Goal: Task Accomplishment & Management: Complete application form

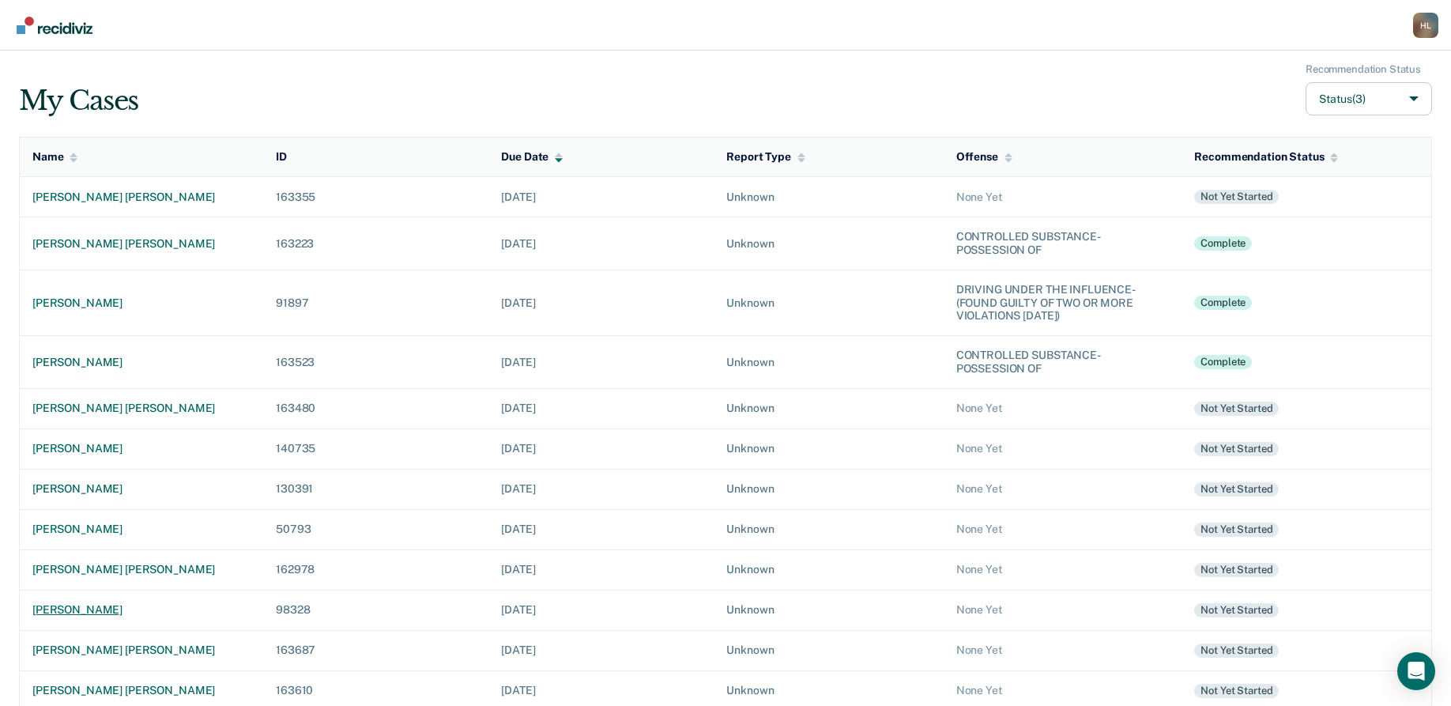
click at [62, 604] on div "[PERSON_NAME]" at bounding box center [141, 609] width 218 height 13
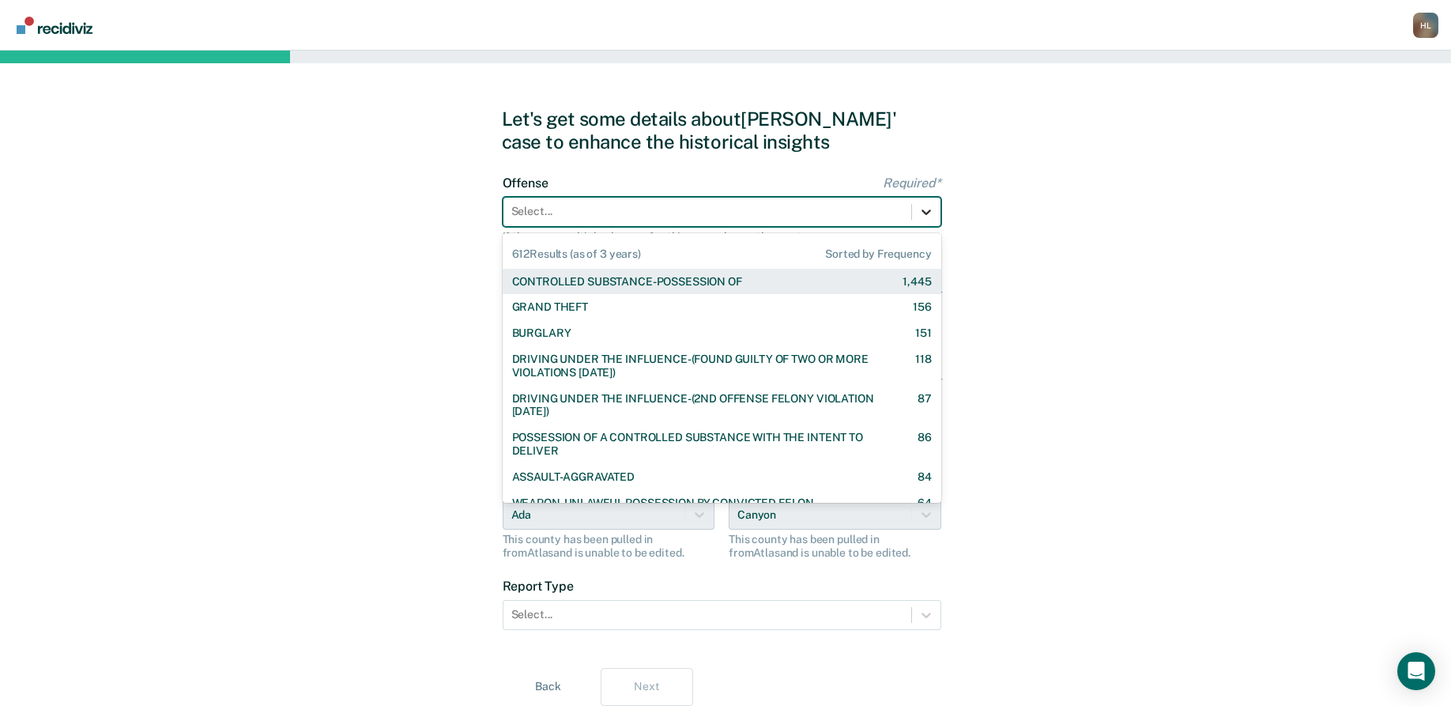
click at [926, 209] on icon at bounding box center [927, 212] width 16 height 16
click at [681, 302] on div "GRAND THEFT 156" at bounding box center [722, 306] width 420 height 13
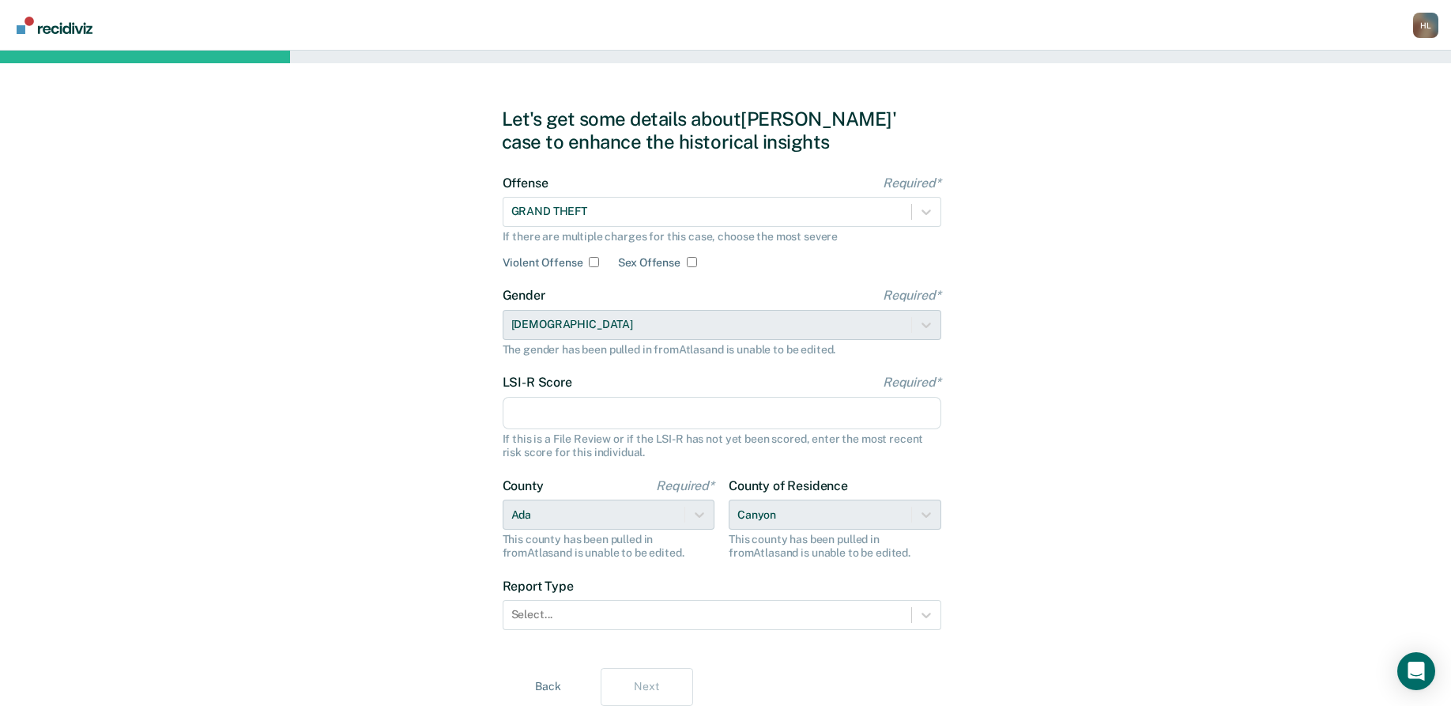
click at [628, 410] on input "LSI-R Score Required*" at bounding box center [722, 413] width 439 height 33
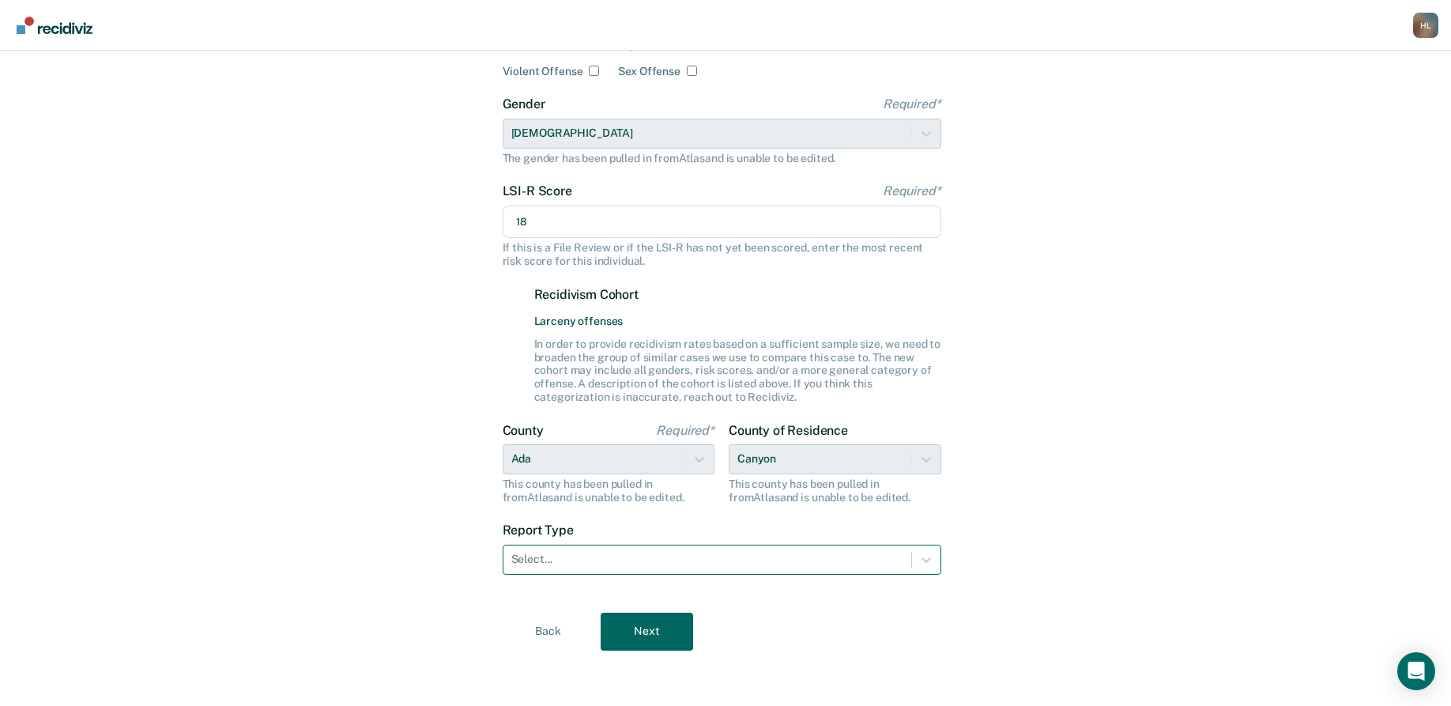
scroll to position [193, 0]
type input "18"
click at [925, 546] on div at bounding box center [926, 558] width 28 height 28
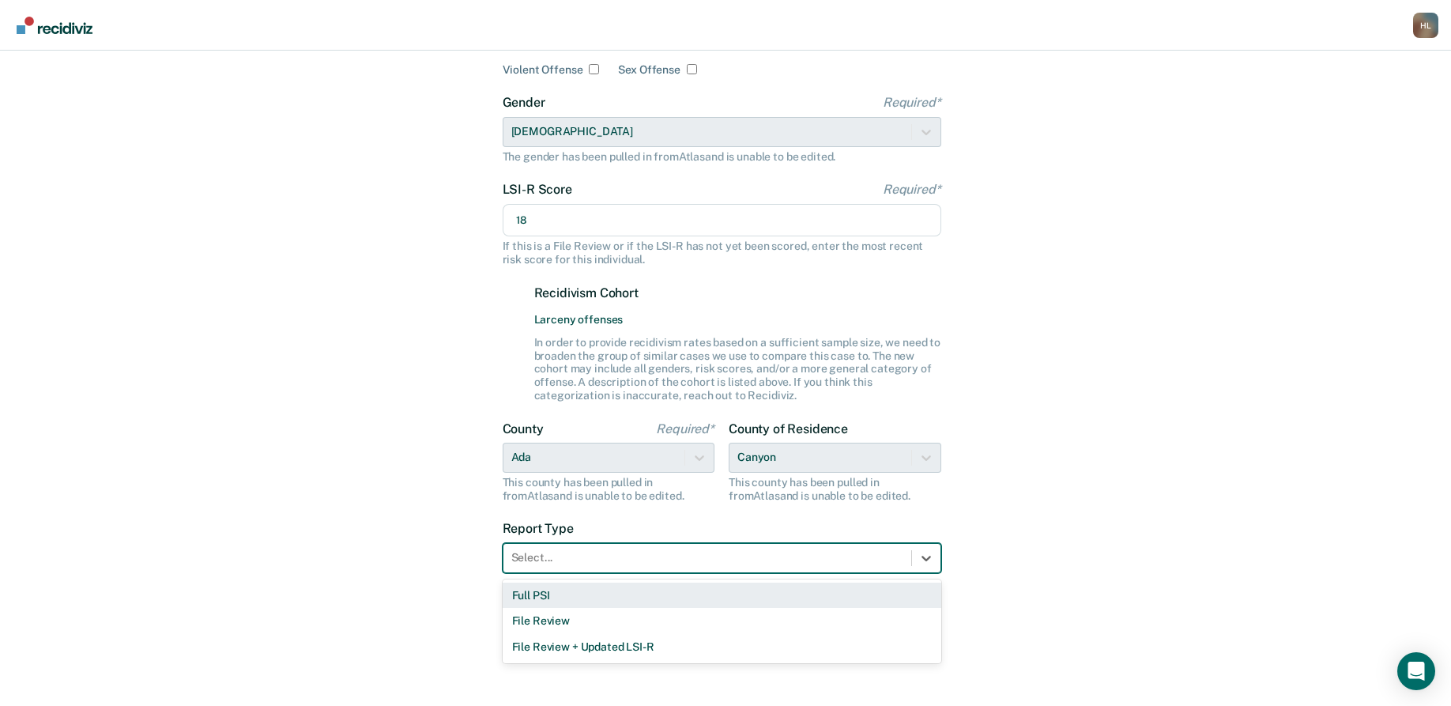
click at [892, 598] on div "Full PSI" at bounding box center [722, 596] width 439 height 26
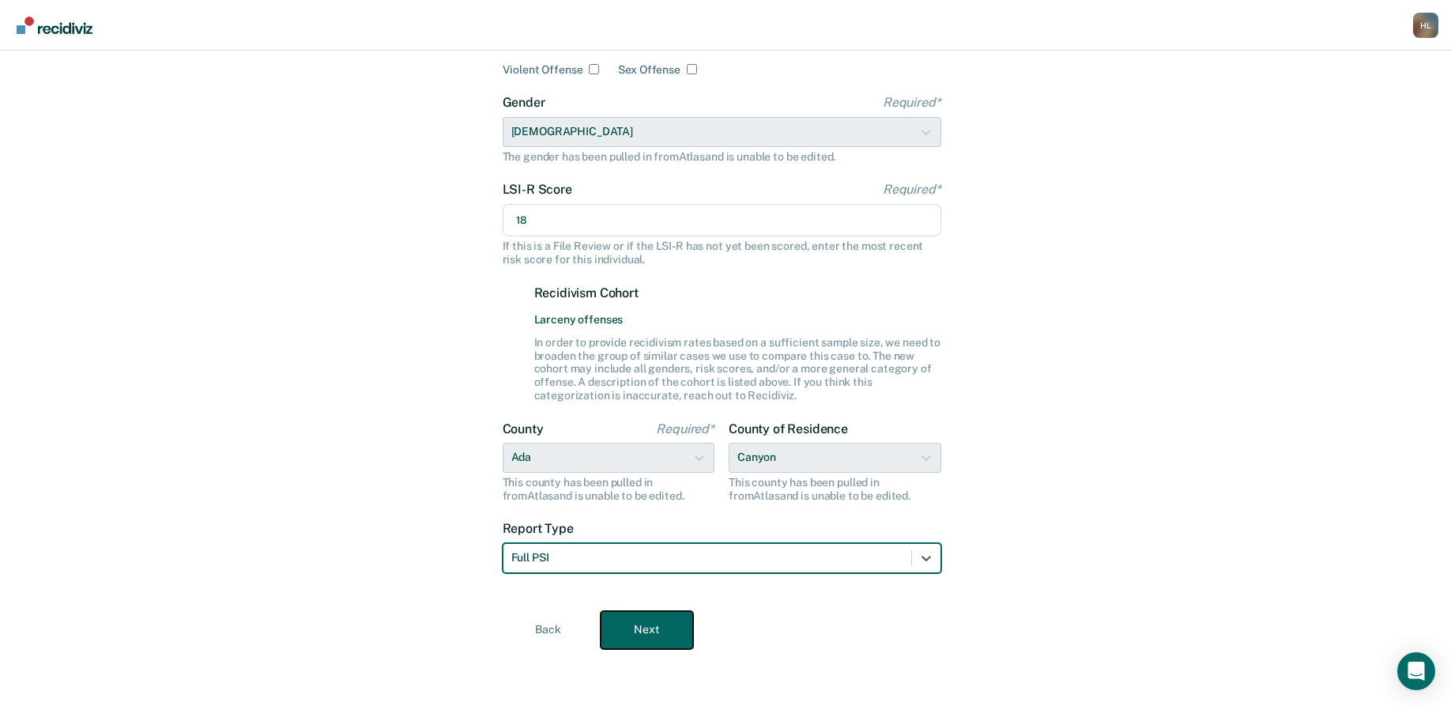
click at [628, 624] on button "Next" at bounding box center [647, 630] width 92 height 38
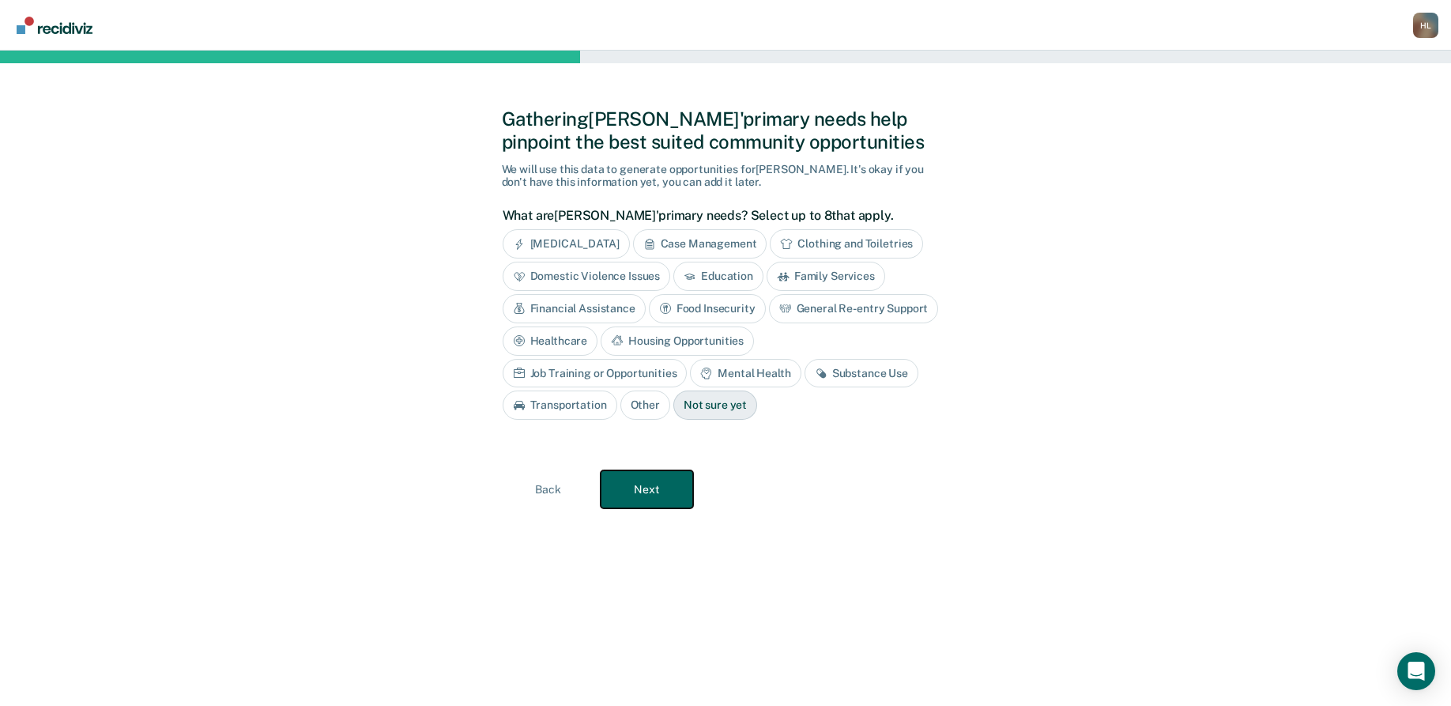
scroll to position [0, 0]
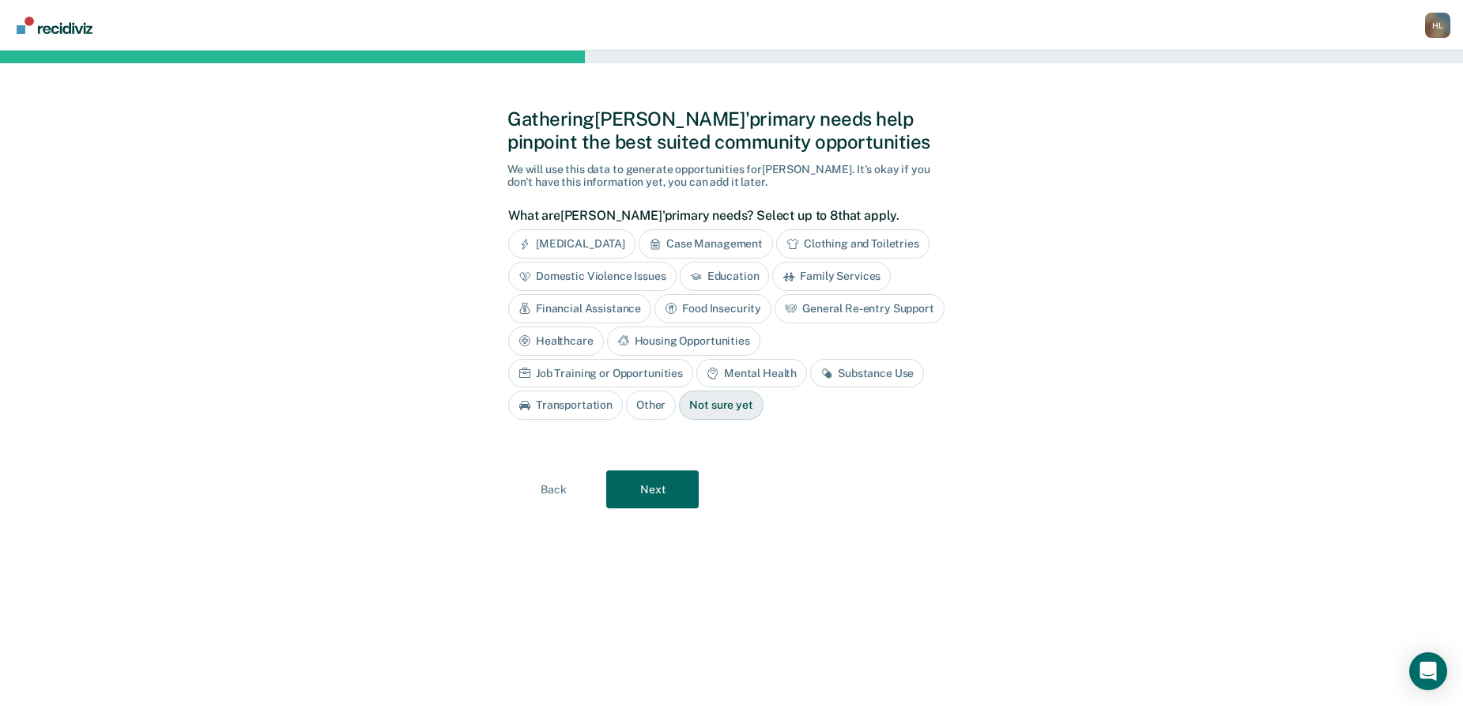
click at [676, 391] on div "Other" at bounding box center [651, 405] width 50 height 29
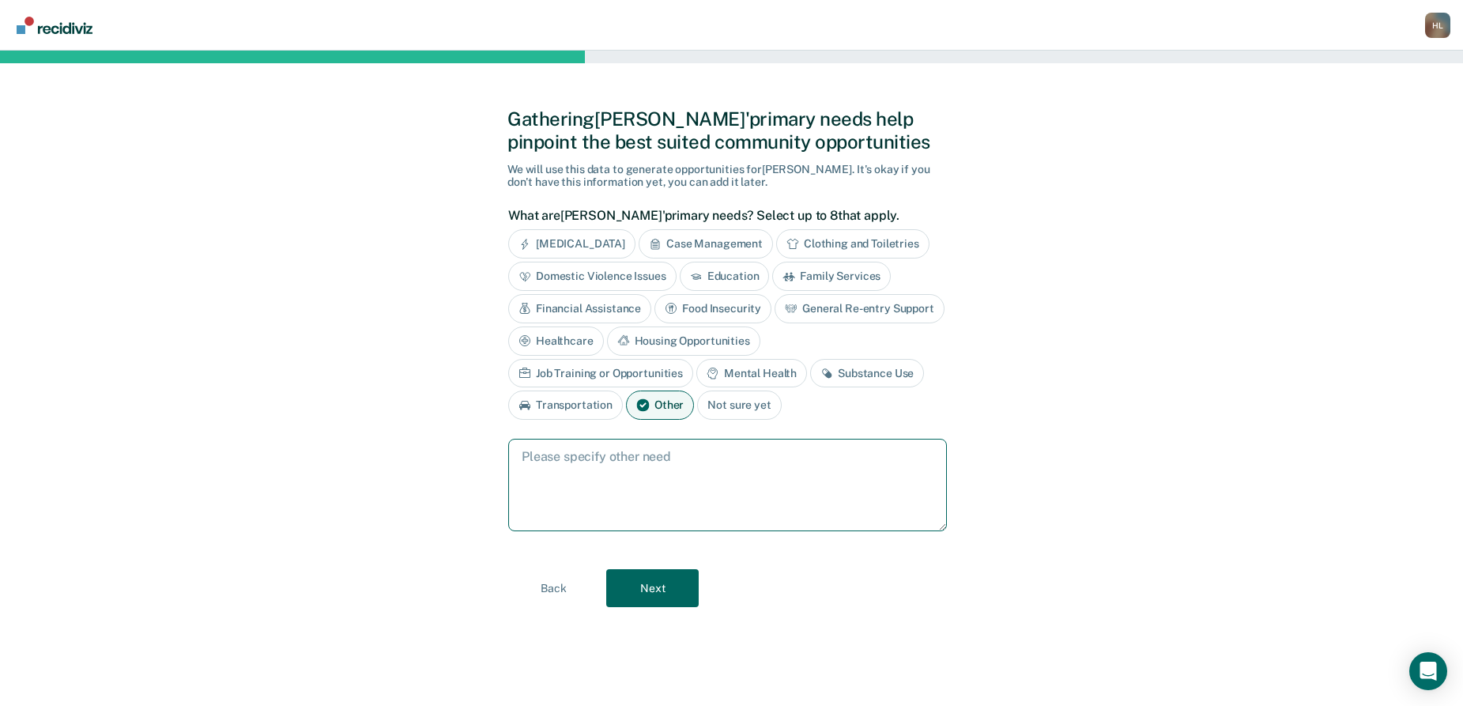
click at [741, 470] on textarea at bounding box center [727, 485] width 439 height 92
type textarea "f"
type textarea "needs positive friends, community activities"
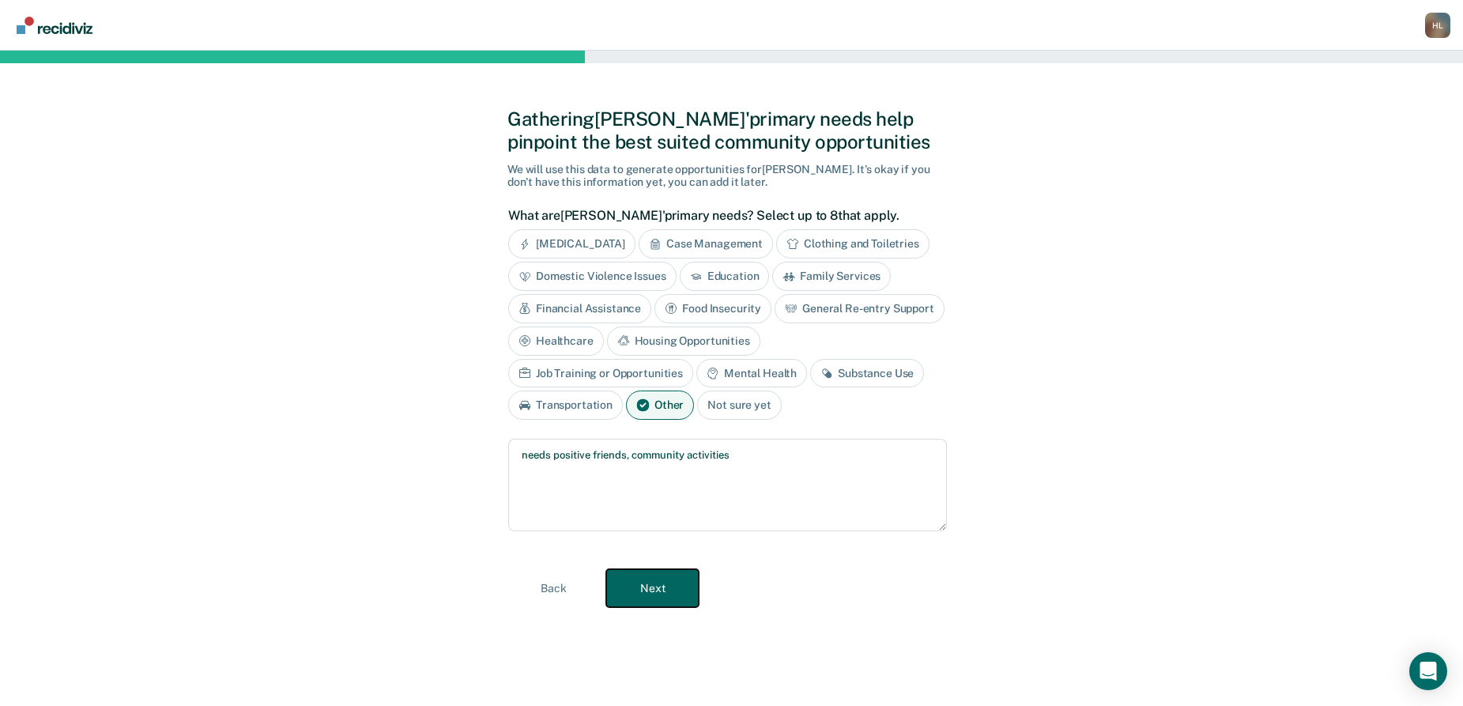
click at [641, 581] on button "Next" at bounding box center [652, 588] width 92 height 38
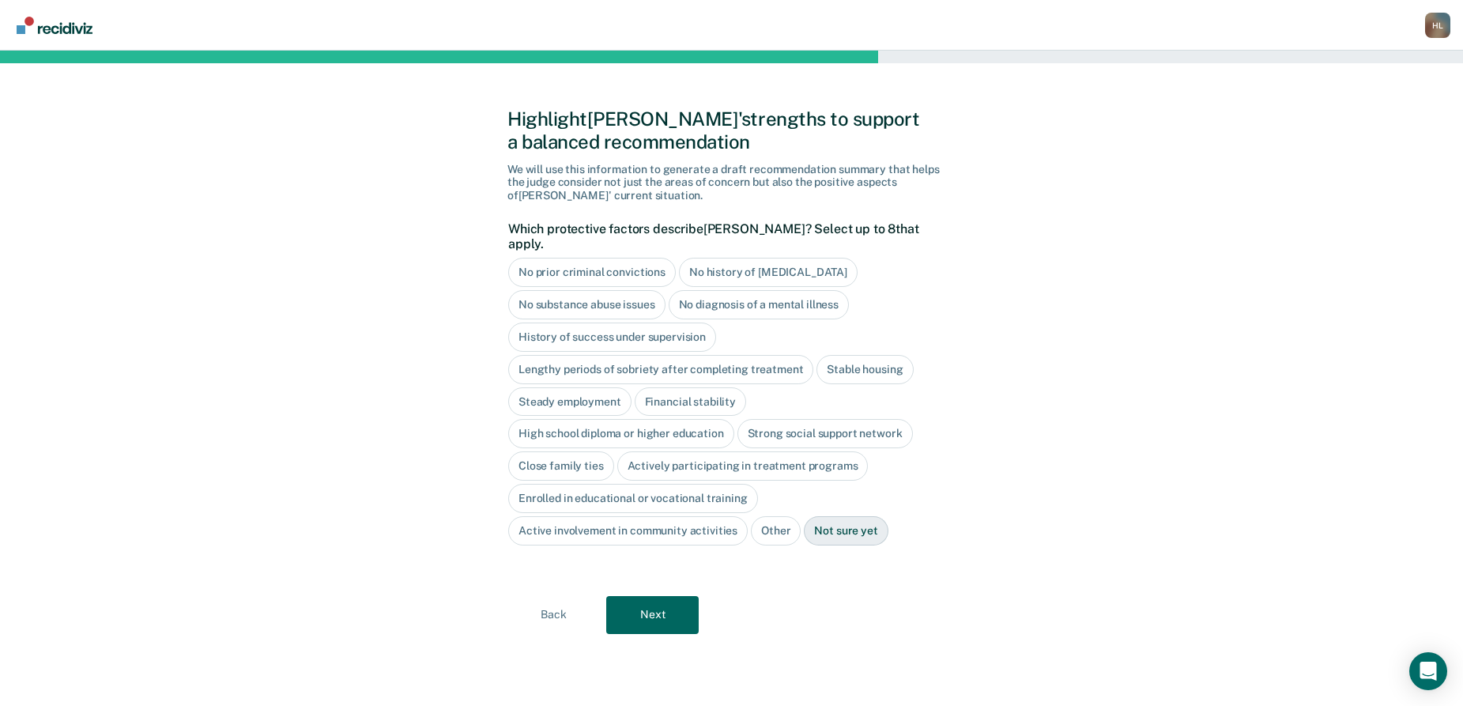
click at [643, 323] on div "History of success under supervision" at bounding box center [612, 337] width 208 height 29
click at [581, 387] on div "Steady employment" at bounding box center [569, 401] width 123 height 29
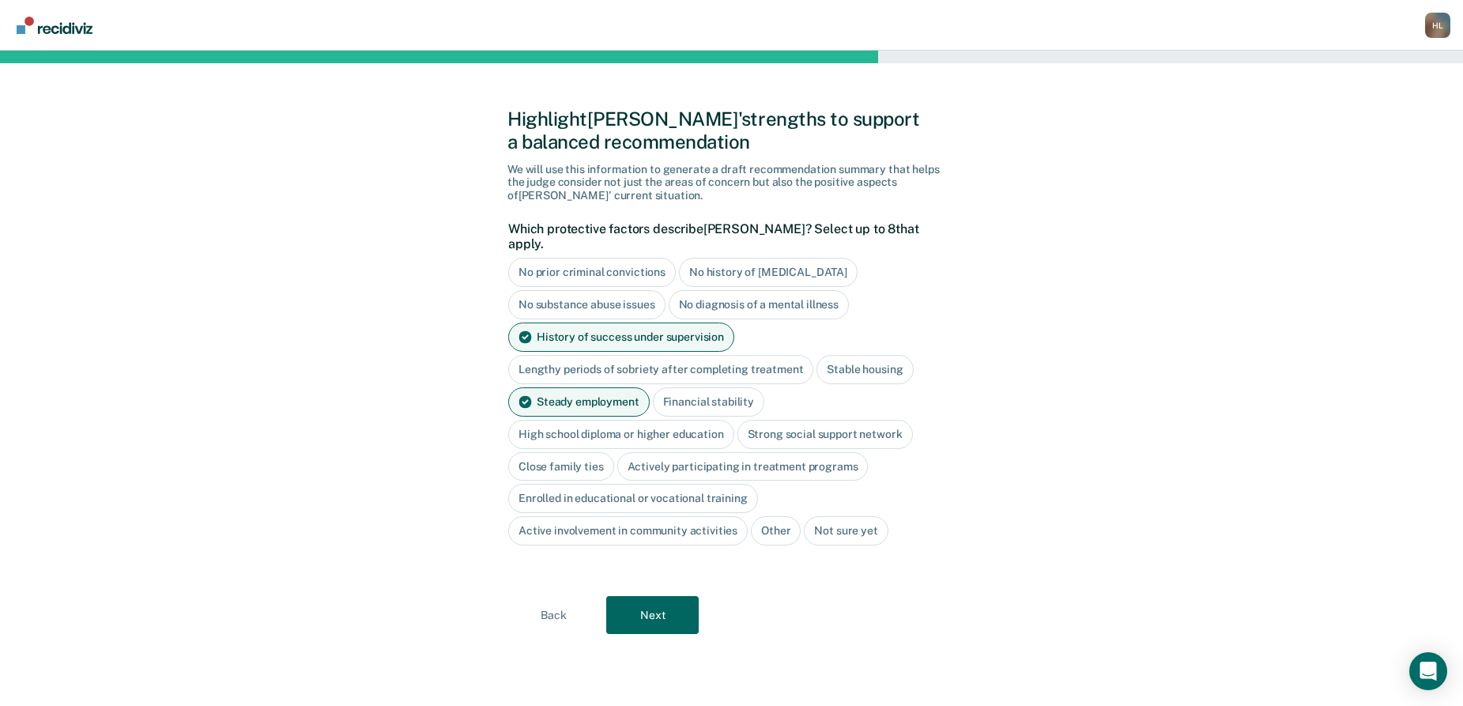
click at [756, 387] on div "Financial stability" at bounding box center [708, 401] width 111 height 29
click at [897, 355] on div "Stable housing" at bounding box center [865, 369] width 96 height 29
click at [649, 420] on div "High school diploma or higher education" at bounding box center [621, 434] width 226 height 29
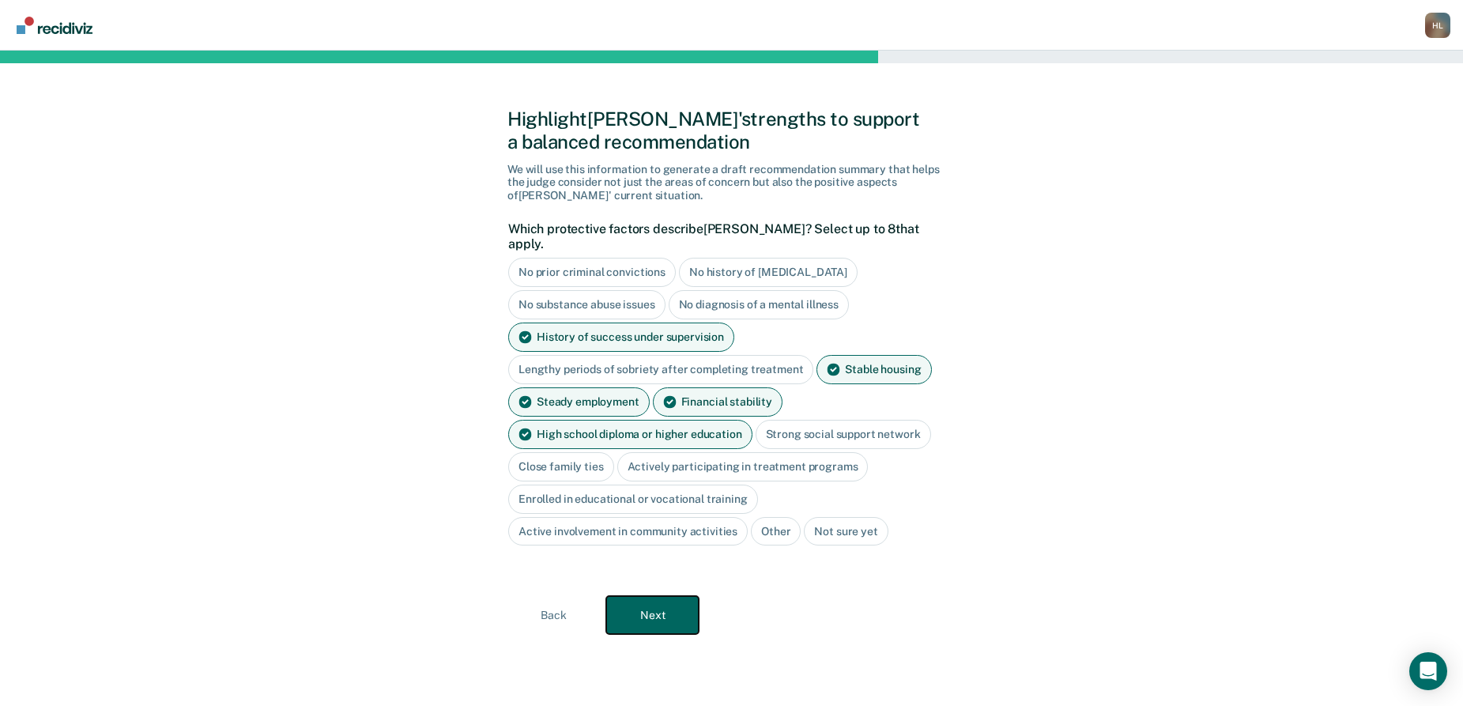
click at [649, 596] on button "Next" at bounding box center [652, 615] width 92 height 38
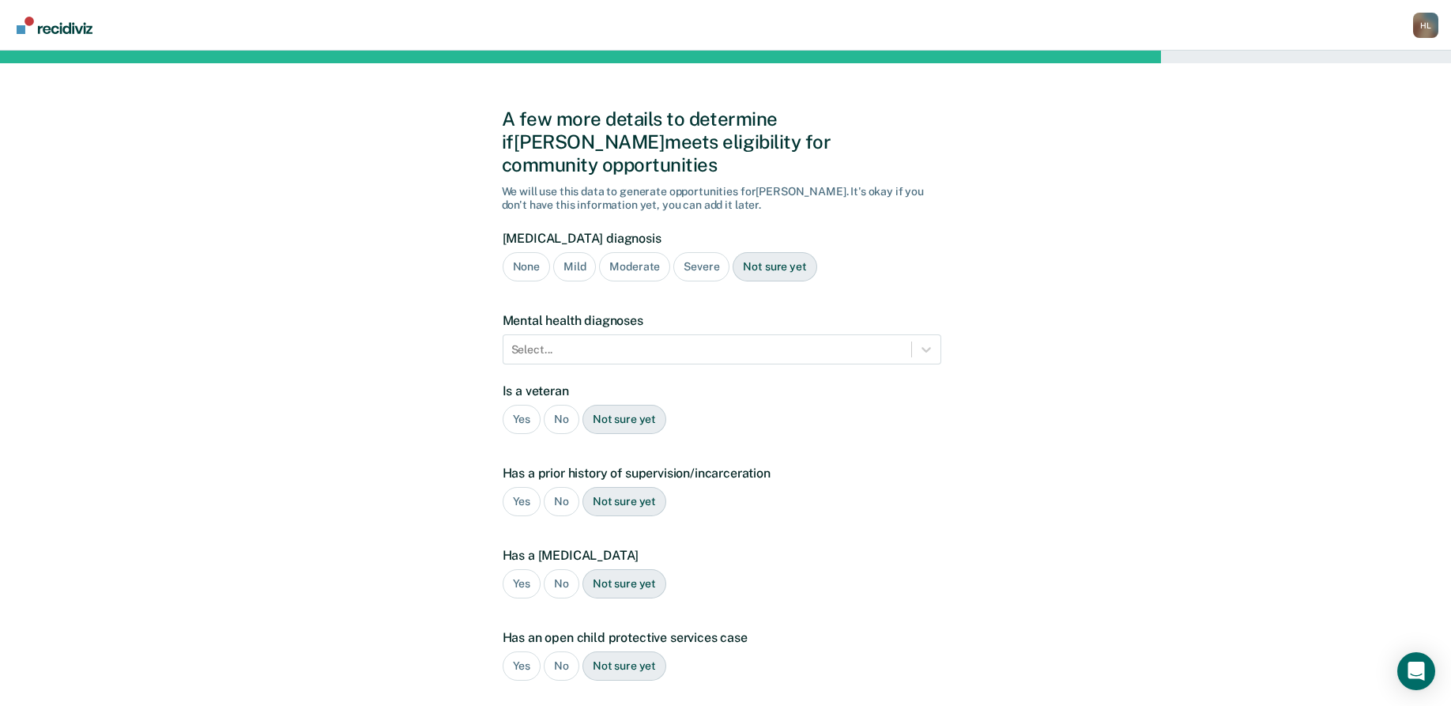
click at [765, 252] on div "Not sure yet" at bounding box center [775, 266] width 84 height 29
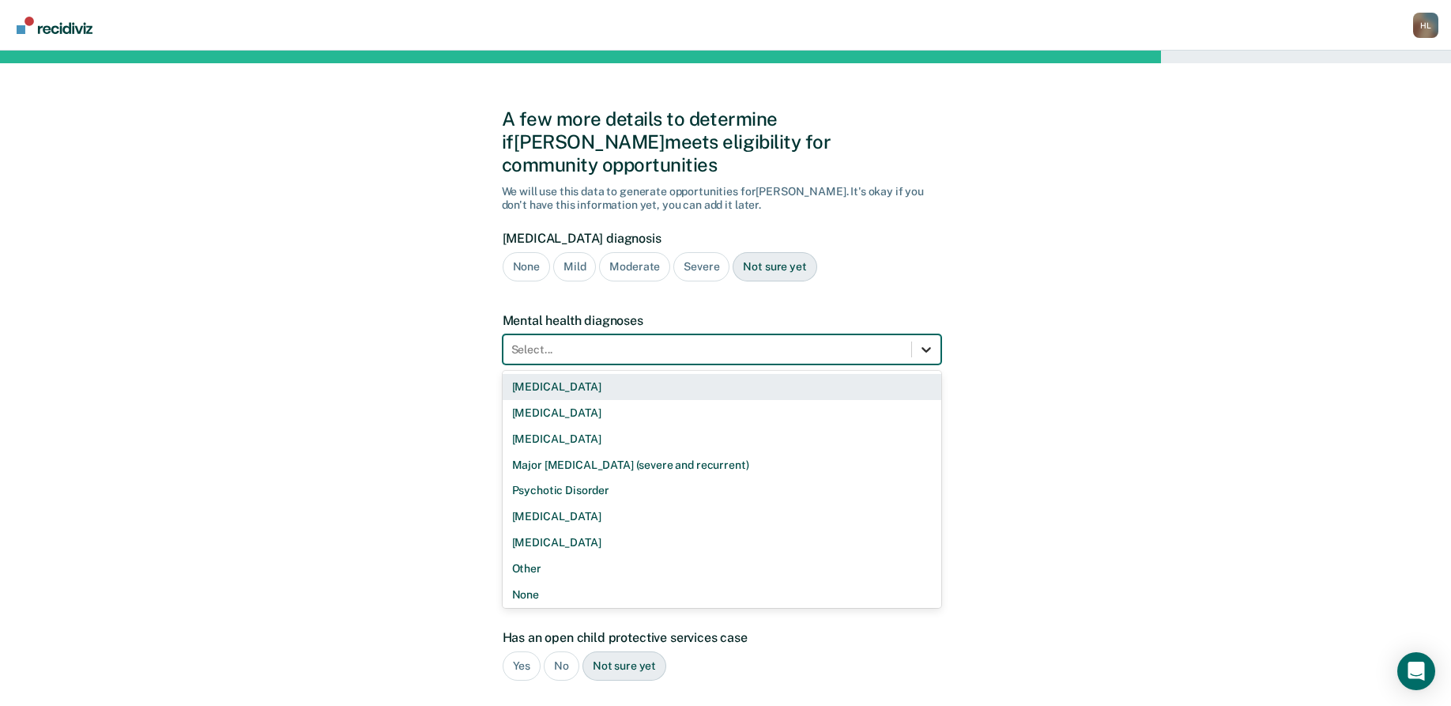
click at [927, 341] on icon at bounding box center [927, 349] width 16 height 16
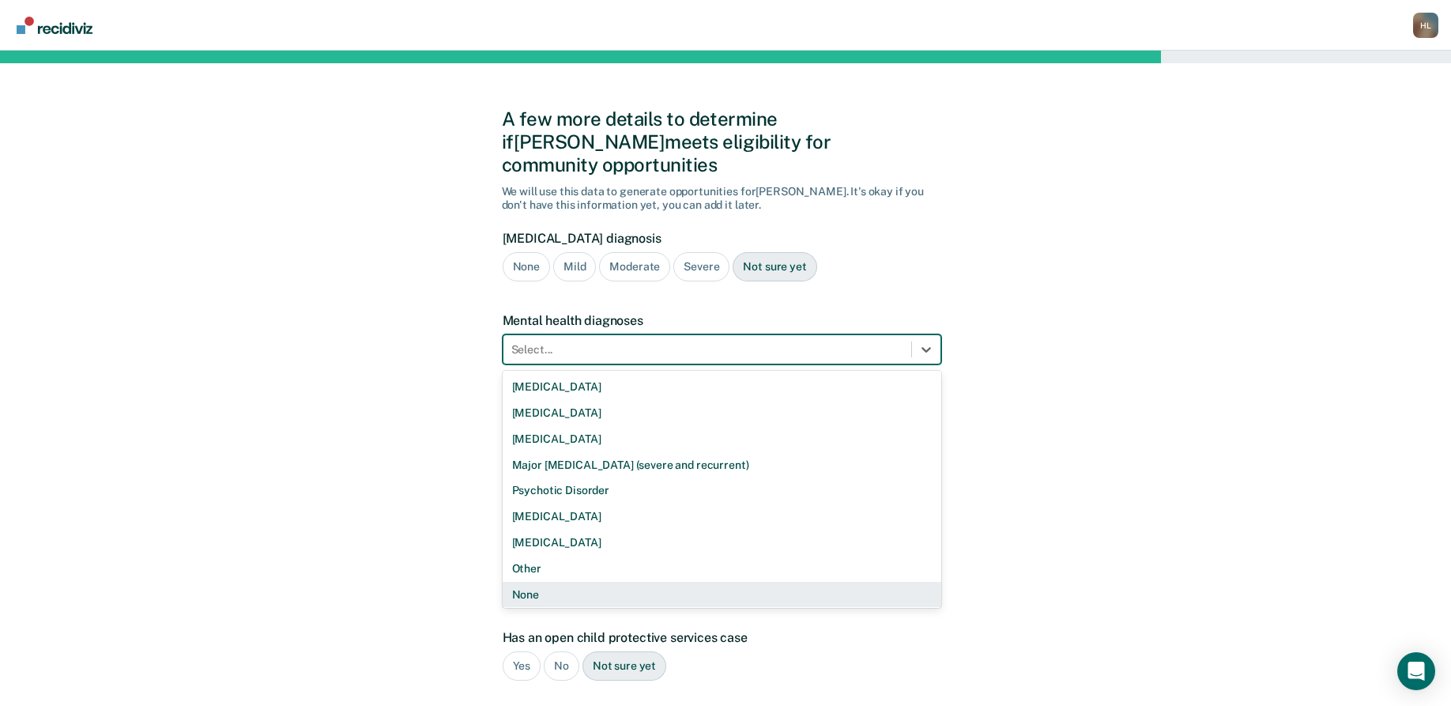
click at [567, 582] on div "None" at bounding box center [722, 595] width 439 height 26
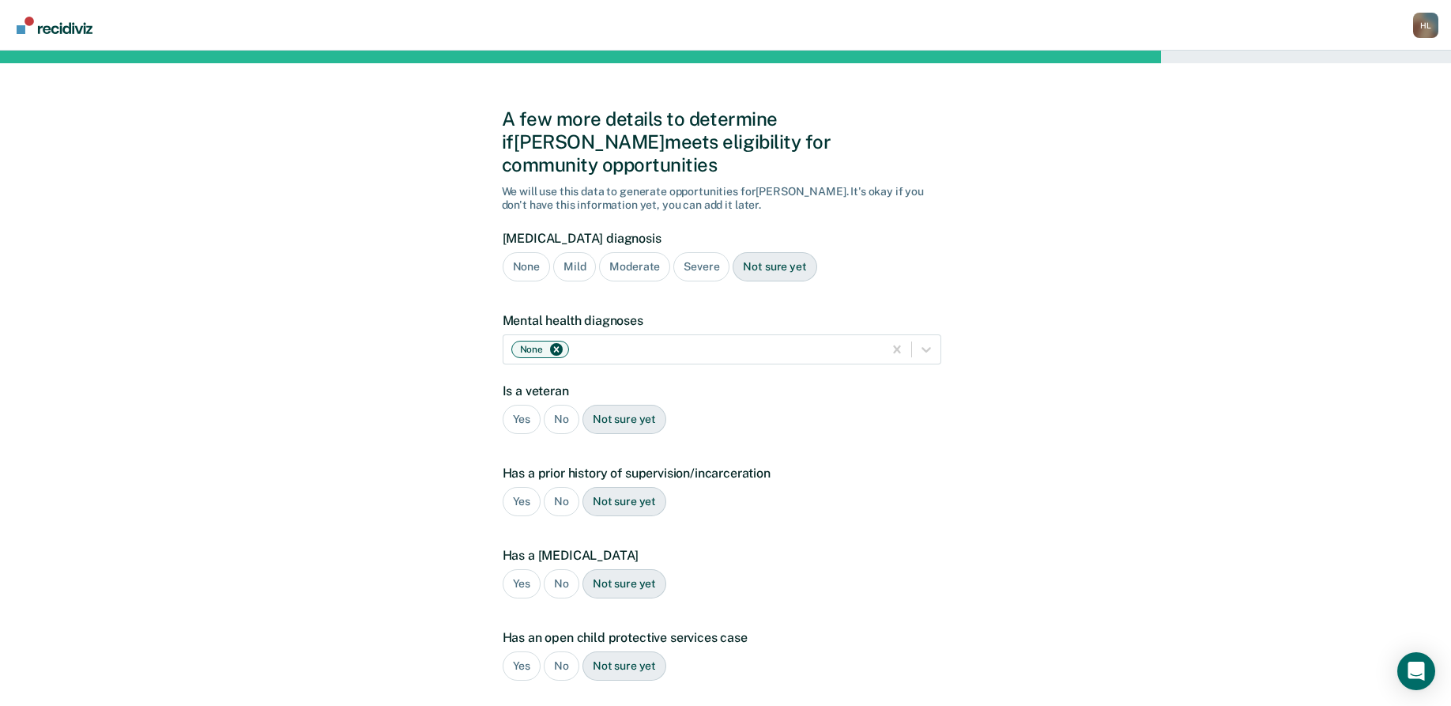
click at [571, 405] on div "No" at bounding box center [562, 419] width 36 height 29
click at [568, 487] on div "No" at bounding box center [562, 501] width 36 height 29
click at [515, 487] on div "Yes" at bounding box center [522, 501] width 39 height 29
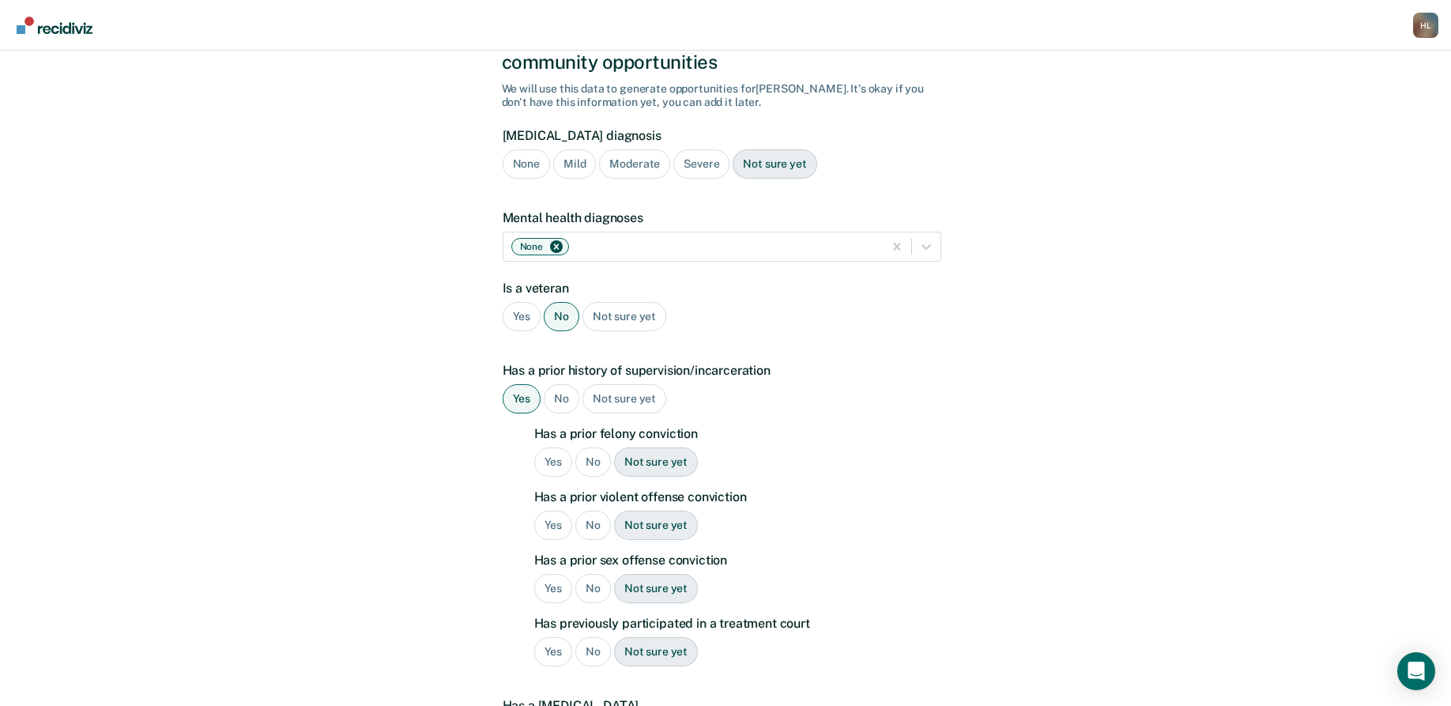
scroll to position [105, 0]
click at [549, 445] on div "Yes" at bounding box center [553, 459] width 39 height 29
click at [582, 508] on div "No" at bounding box center [593, 522] width 36 height 29
click at [590, 572] on div "No" at bounding box center [593, 586] width 36 height 29
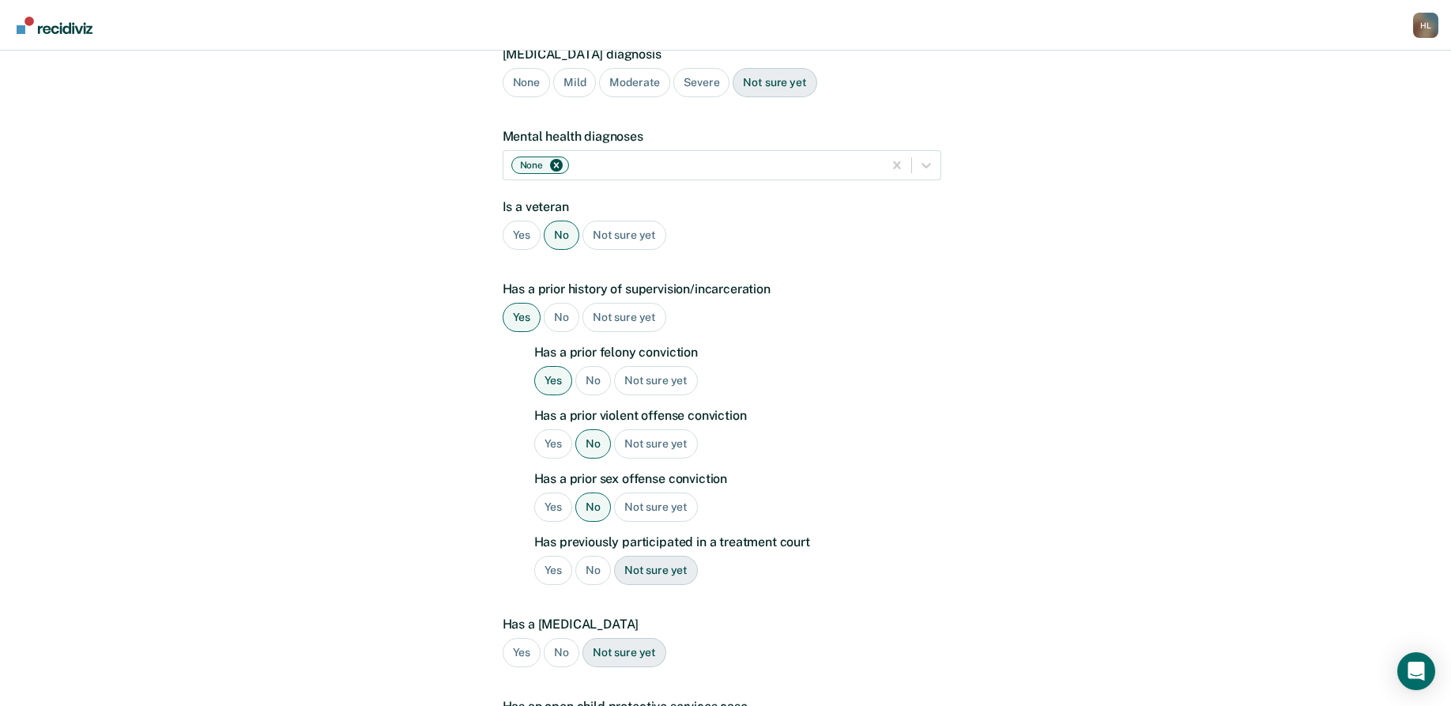
click at [593, 556] on div "No" at bounding box center [593, 570] width 36 height 29
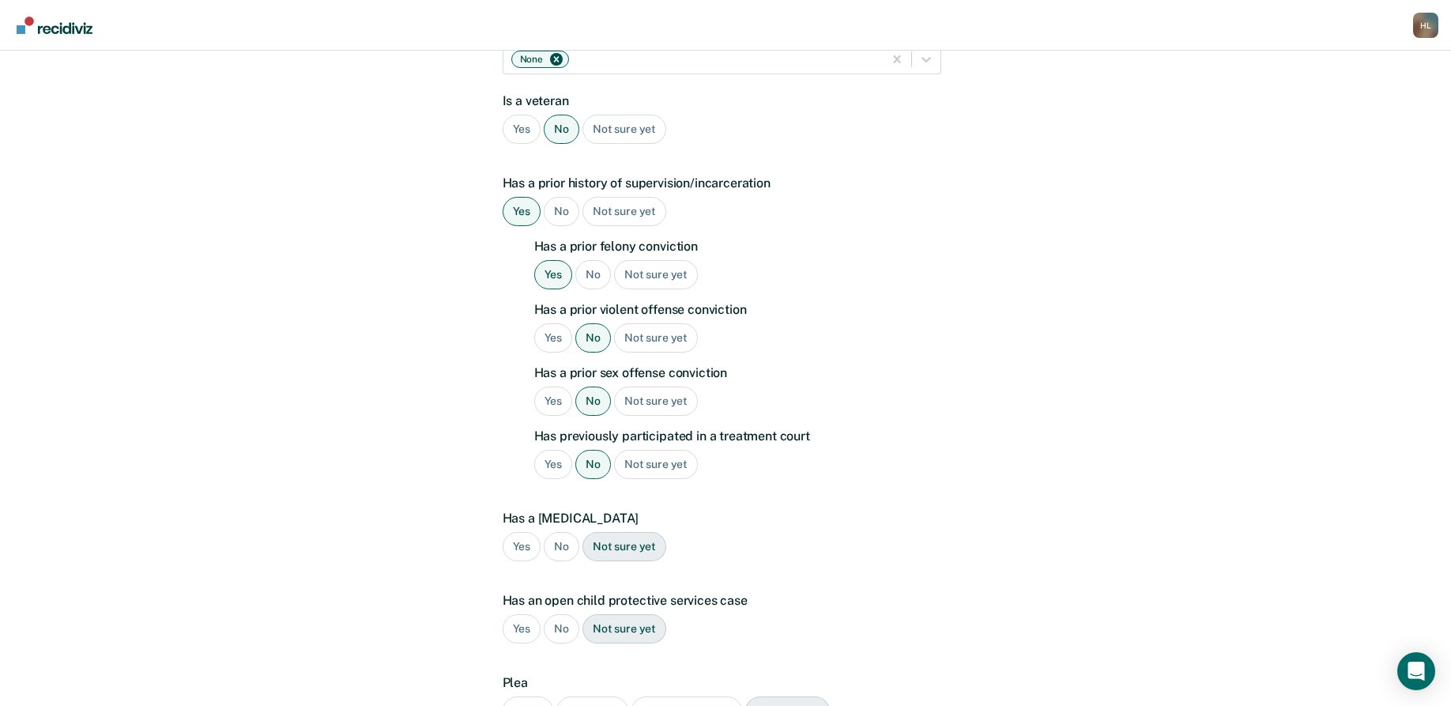
click at [564, 532] on div "No" at bounding box center [562, 546] width 36 height 29
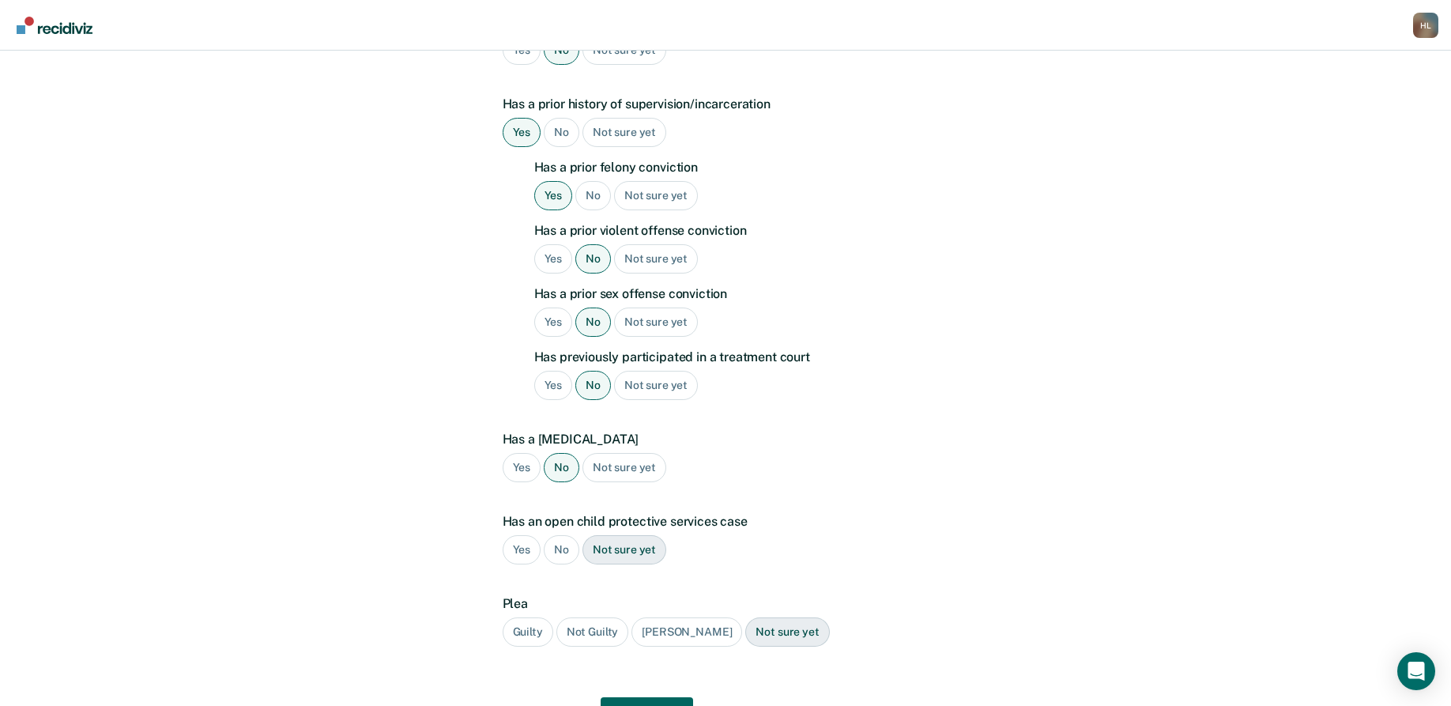
click at [564, 535] on div "No" at bounding box center [562, 549] width 36 height 29
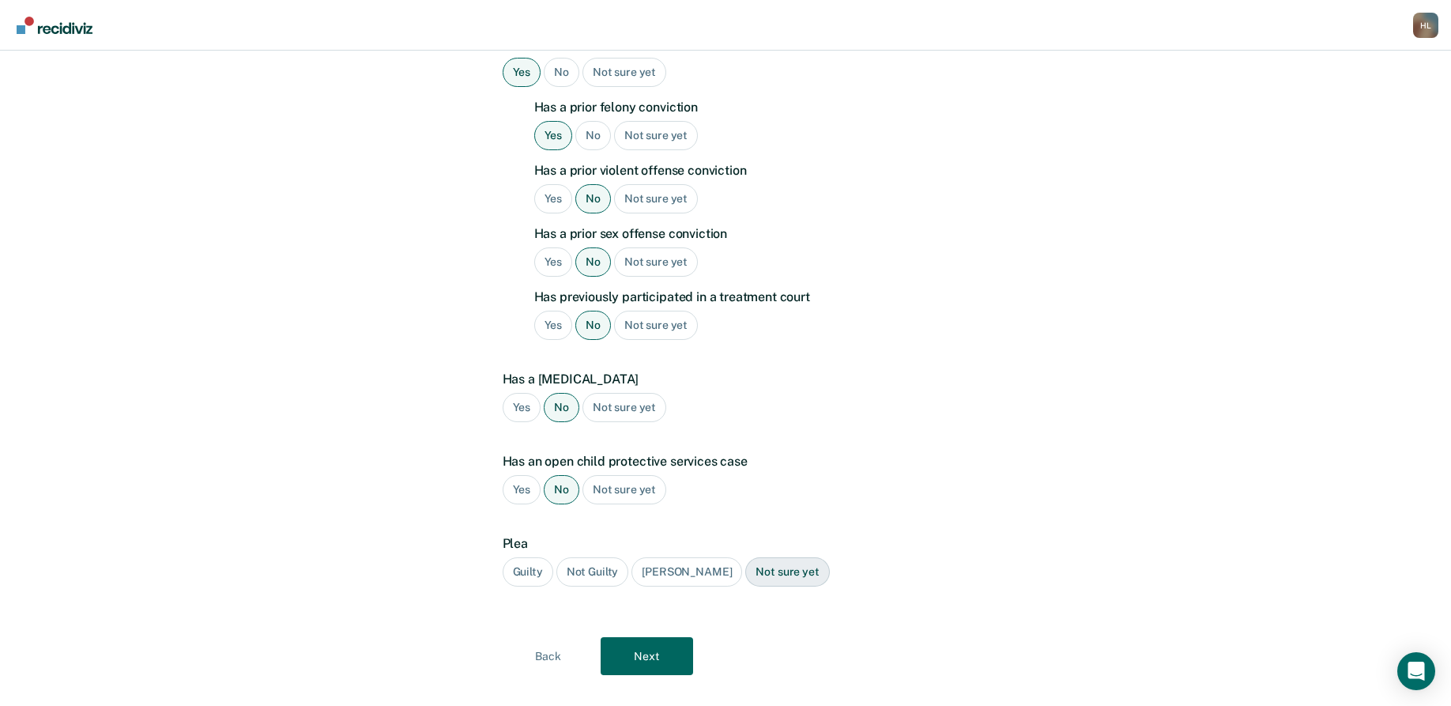
scroll to position [432, 0]
click at [532, 554] on div "Guilty" at bounding box center [528, 568] width 51 height 29
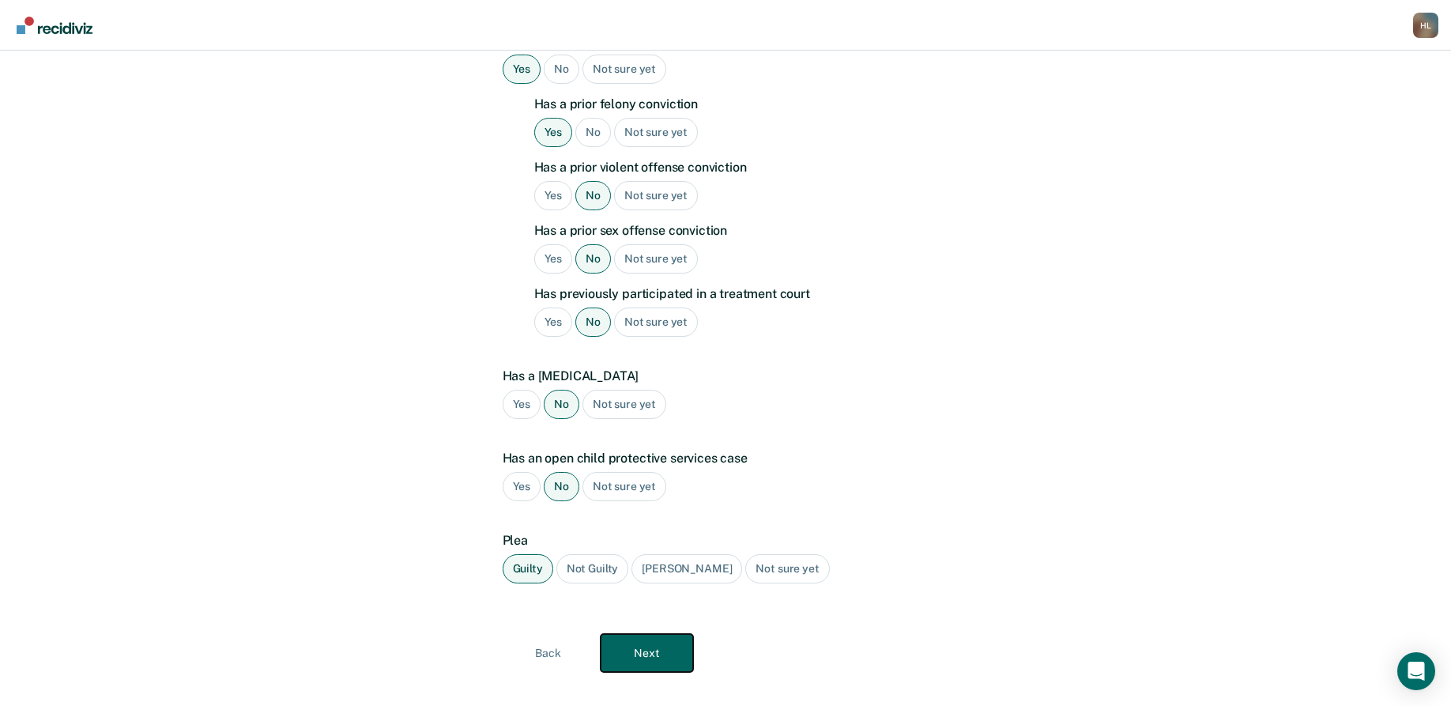
click at [658, 634] on button "Next" at bounding box center [647, 653] width 92 height 38
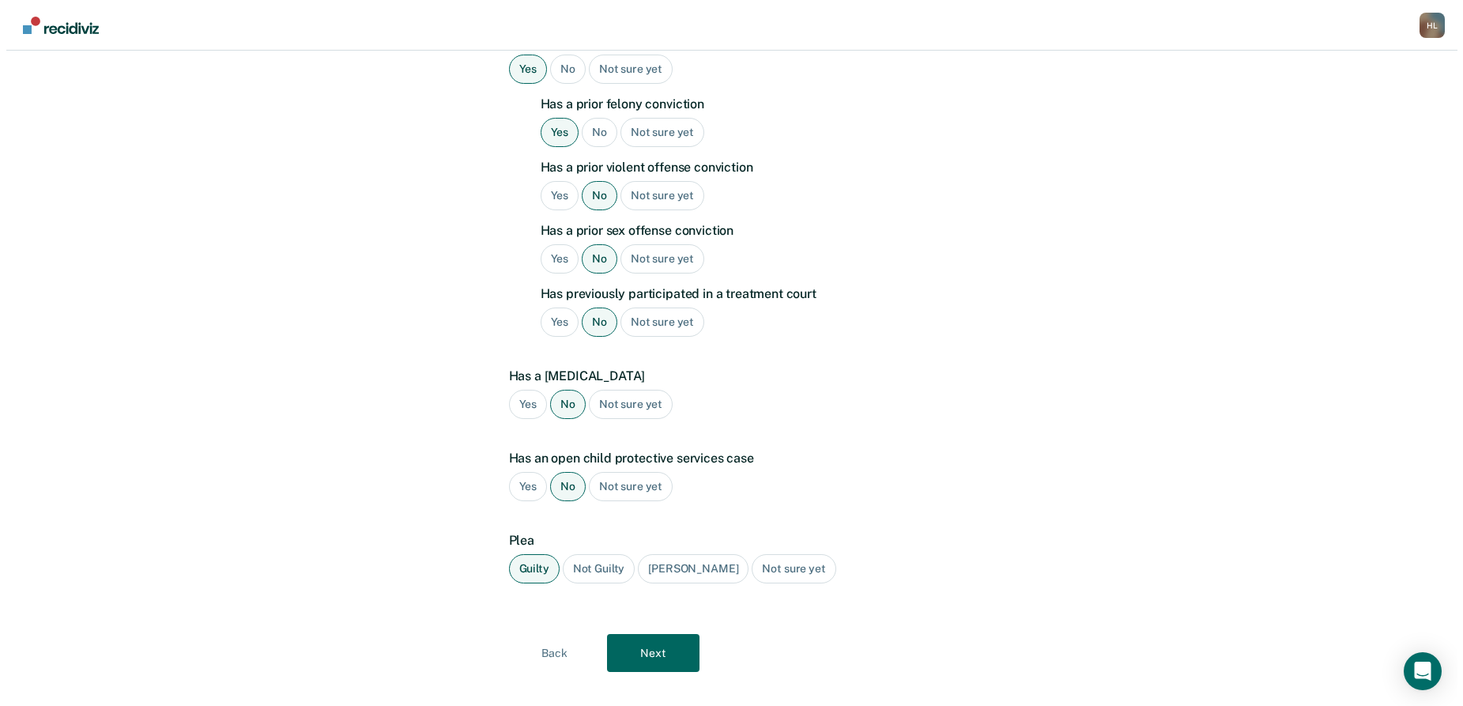
scroll to position [0, 0]
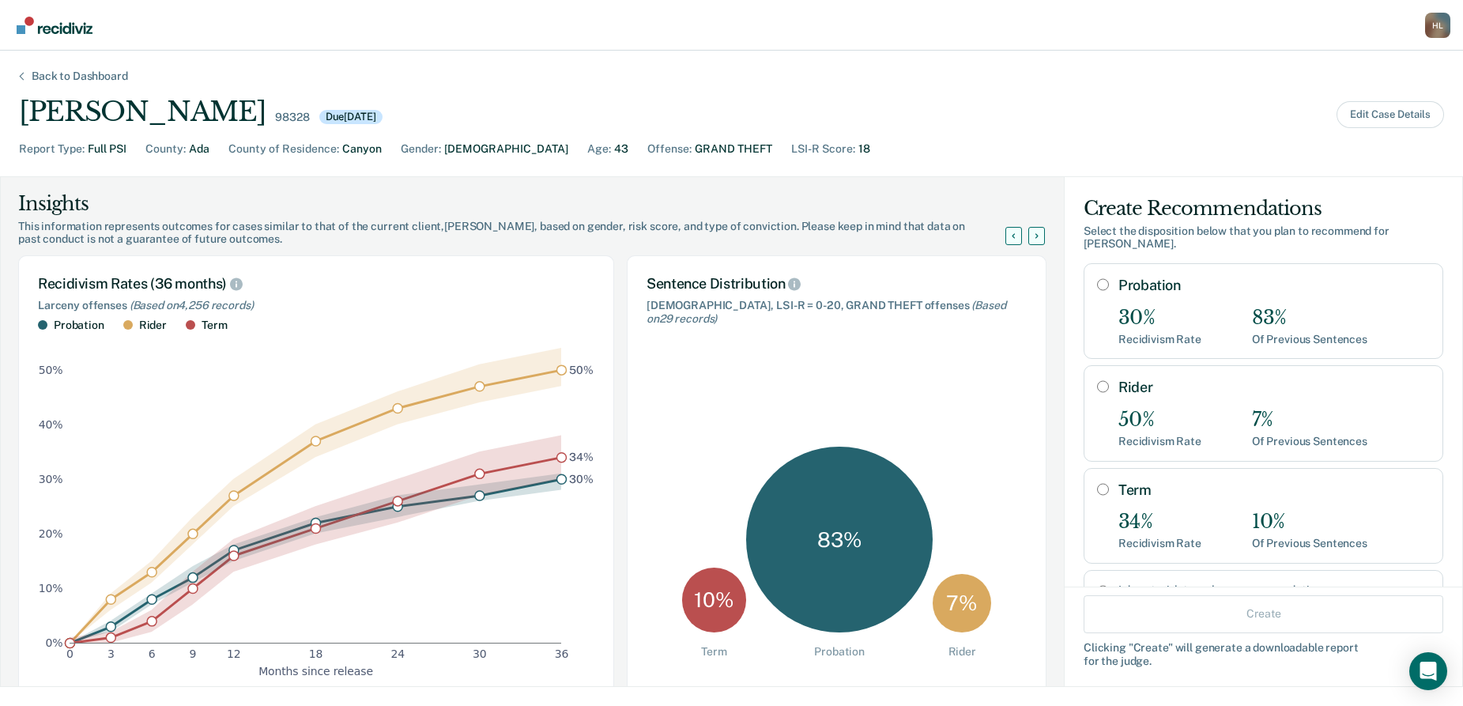
click at [1097, 278] on input "Probation" at bounding box center [1103, 284] width 12 height 13
radio input "true"
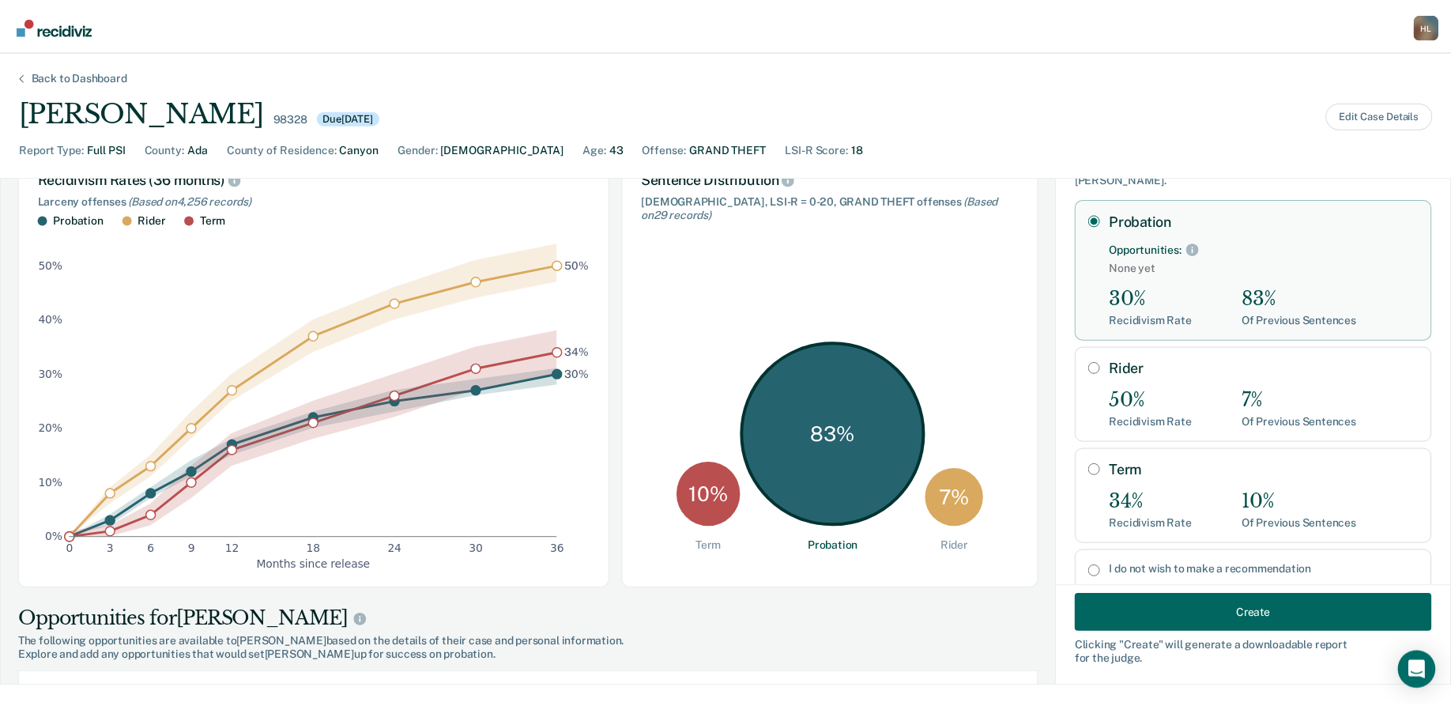
scroll to position [96, 0]
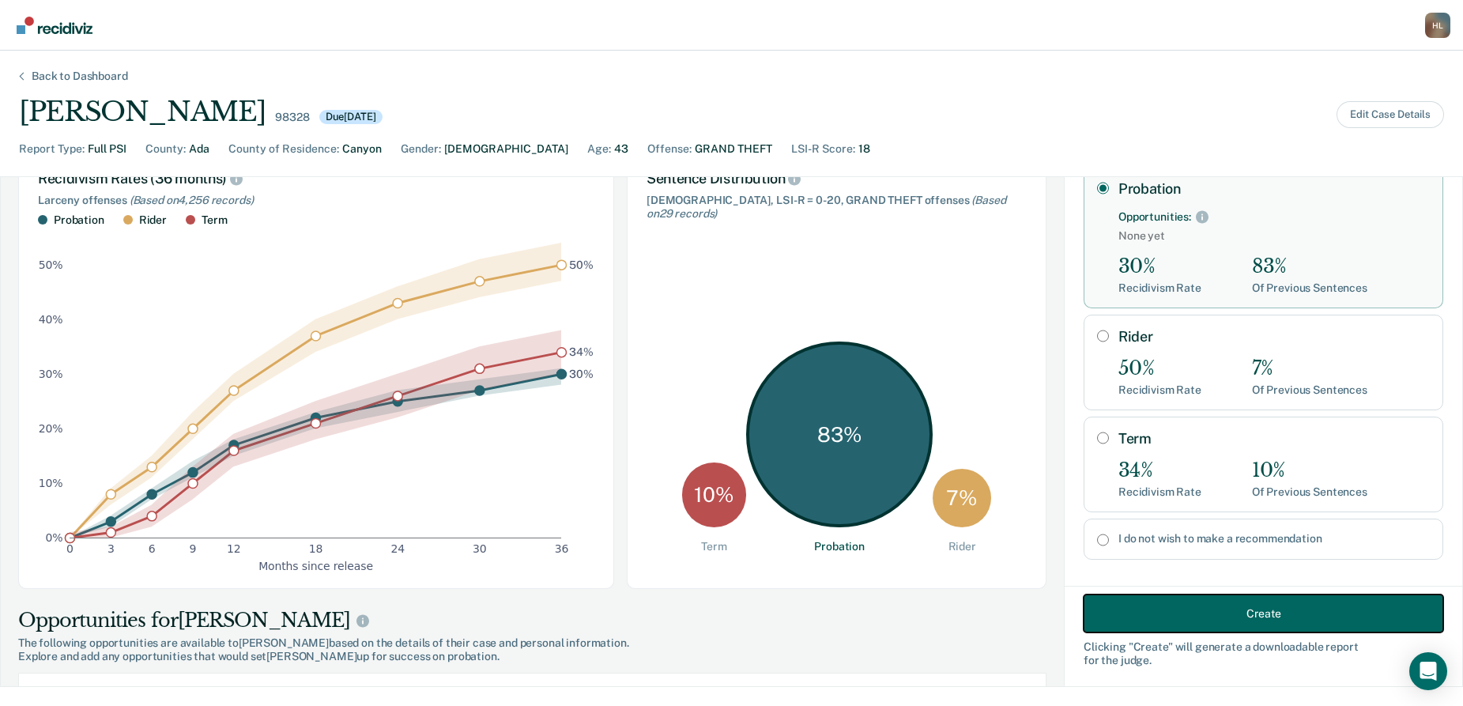
click at [1213, 612] on button "Create" at bounding box center [1264, 613] width 360 height 38
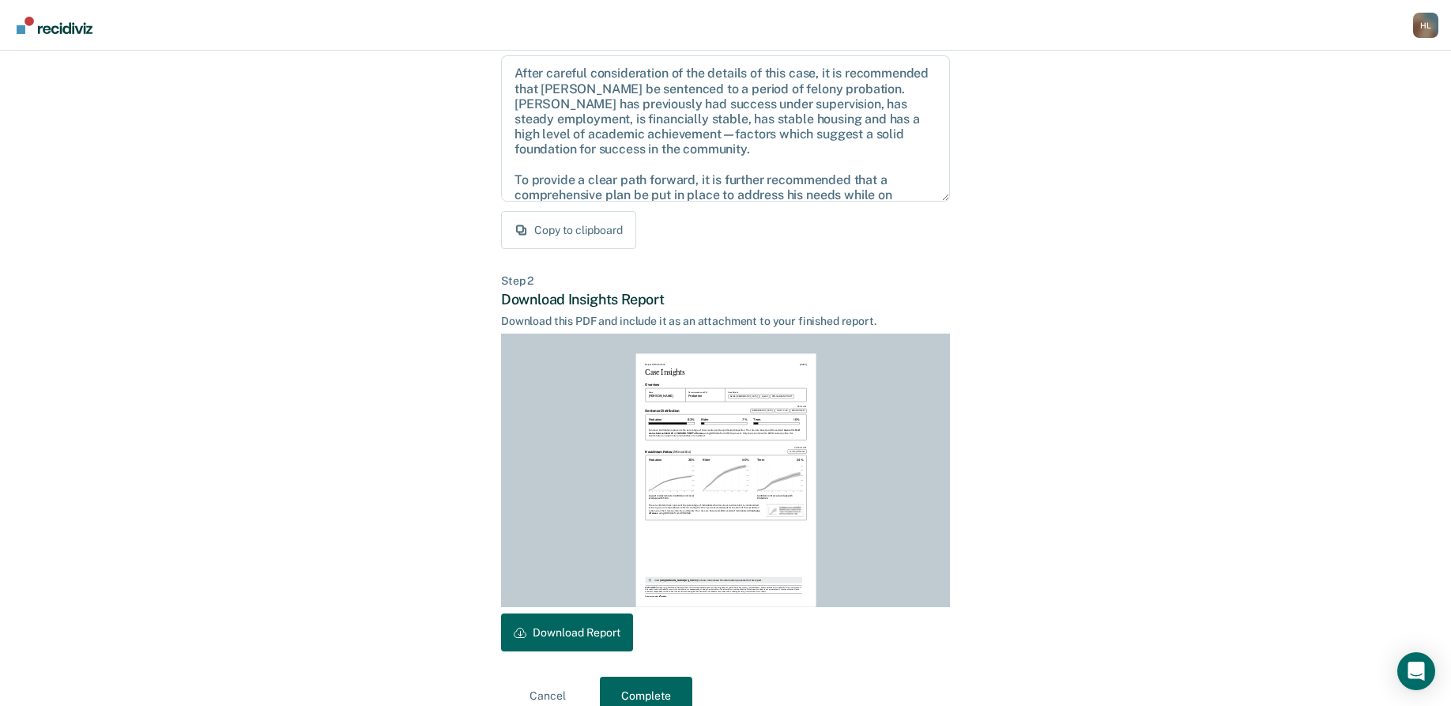
scroll to position [195, 0]
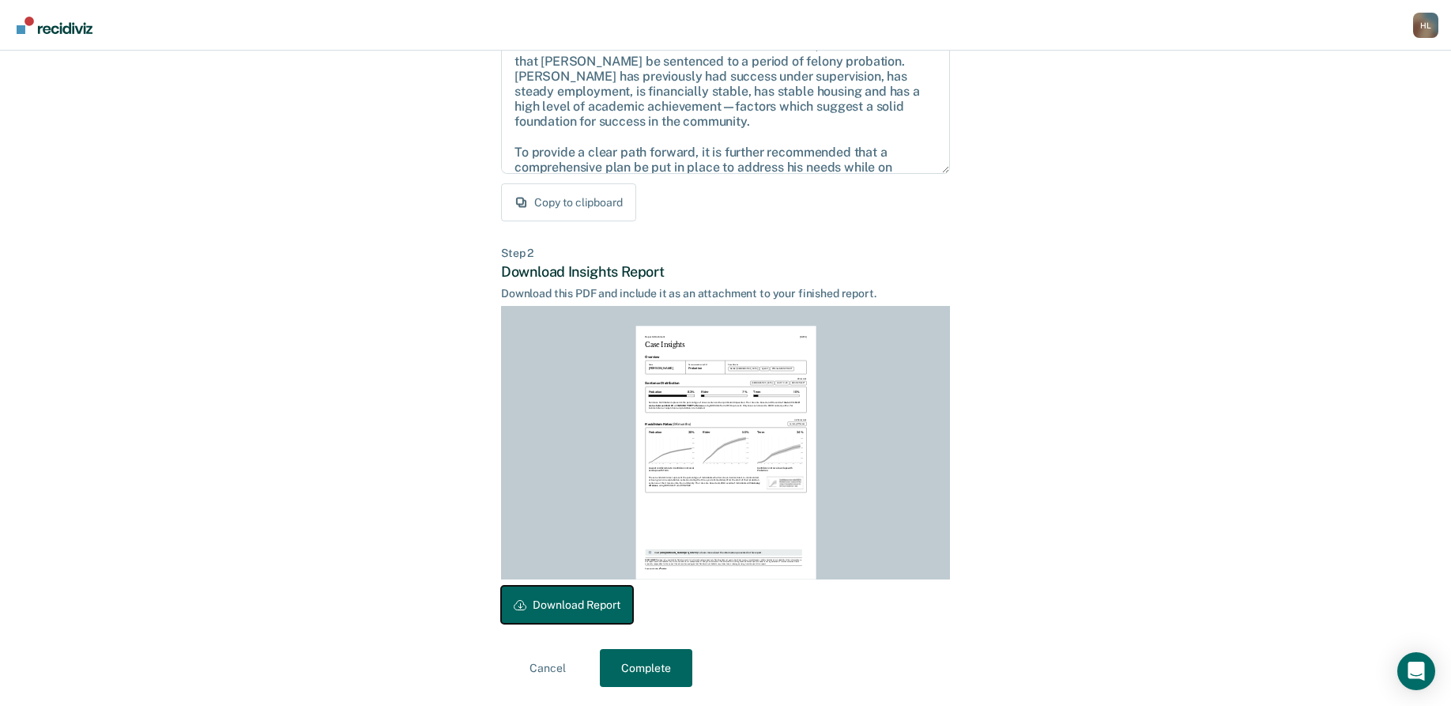
click at [589, 595] on button "Download Report" at bounding box center [567, 605] width 132 height 38
click at [674, 657] on button "Complete" at bounding box center [646, 668] width 92 height 38
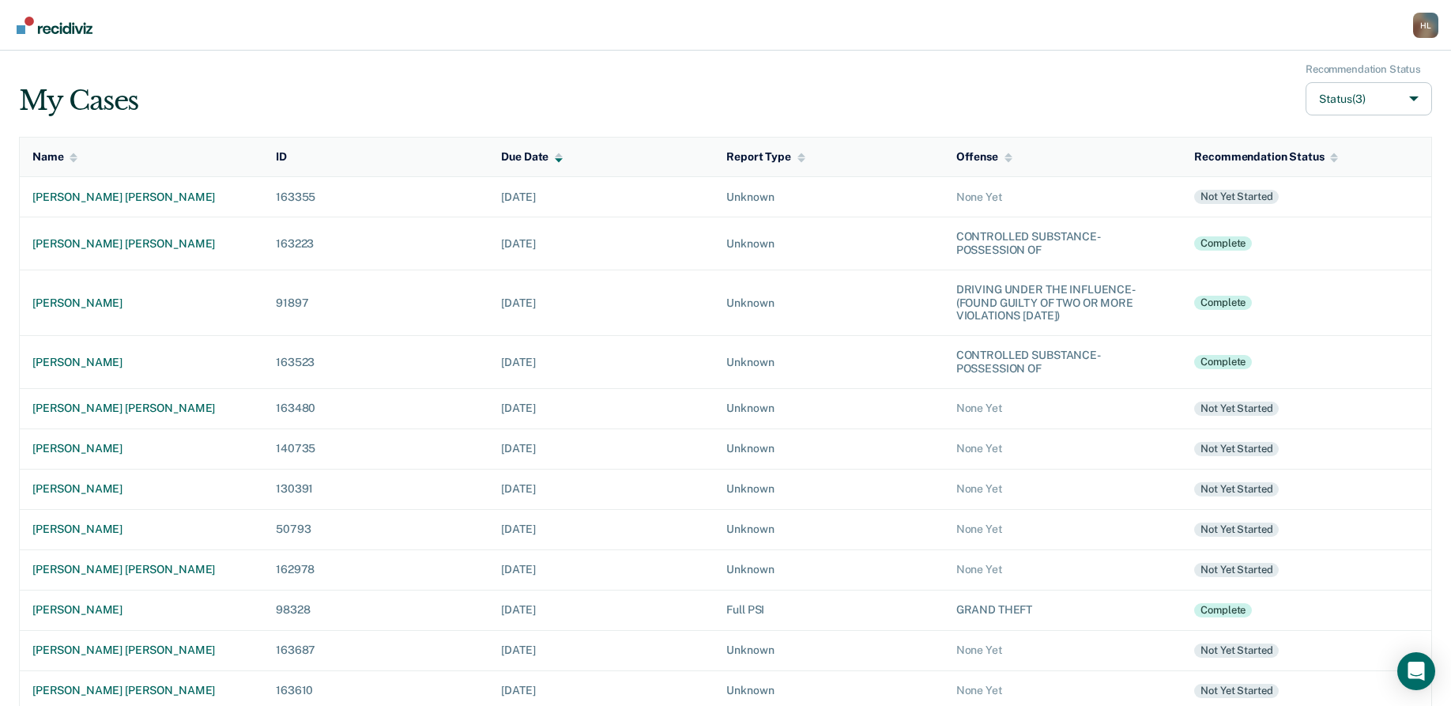
click at [1421, 20] on div "H L" at bounding box center [1425, 25] width 25 height 25
click at [1323, 101] on link "Log Out" at bounding box center [1360, 102] width 132 height 13
